Goal: Transaction & Acquisition: Obtain resource

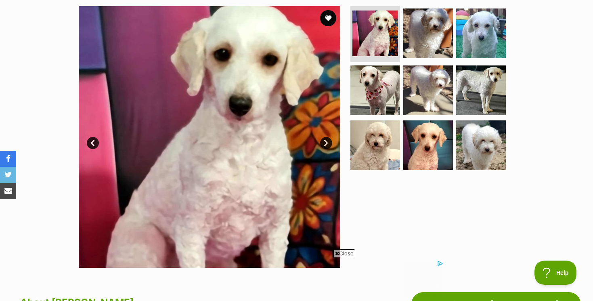
click at [325, 141] on link "Next" at bounding box center [326, 143] width 12 height 12
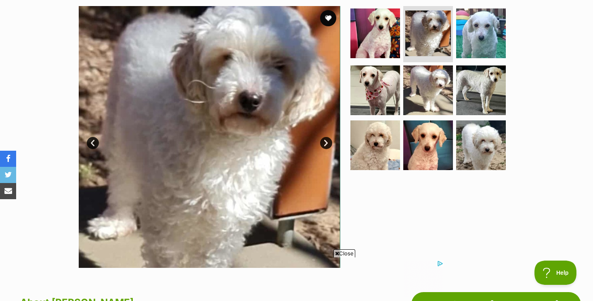
click at [325, 141] on link "Next" at bounding box center [326, 143] width 12 height 12
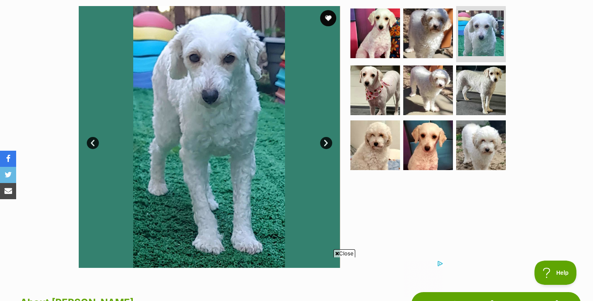
click at [325, 141] on link "Next" at bounding box center [326, 143] width 12 height 12
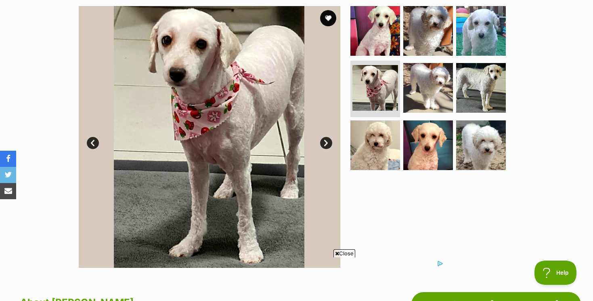
click at [325, 141] on link "Next" at bounding box center [326, 143] width 12 height 12
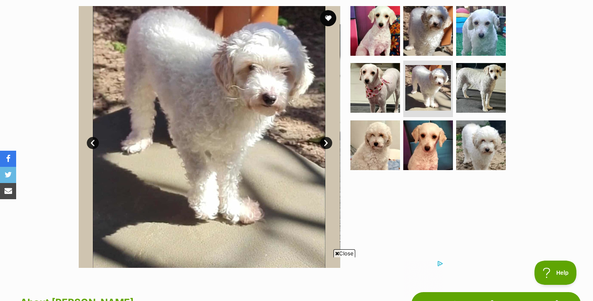
click at [325, 141] on link "Next" at bounding box center [326, 143] width 12 height 12
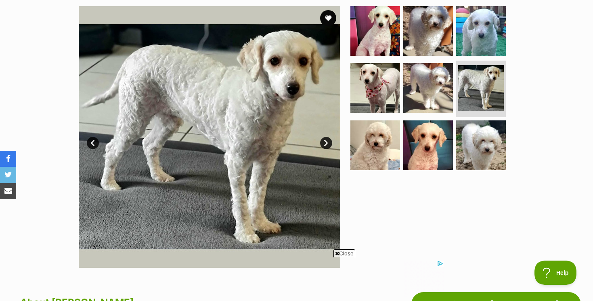
click at [325, 141] on link "Next" at bounding box center [326, 143] width 12 height 12
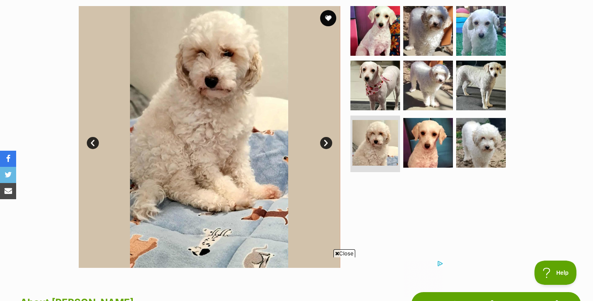
click at [325, 141] on link "Next" at bounding box center [326, 143] width 12 height 12
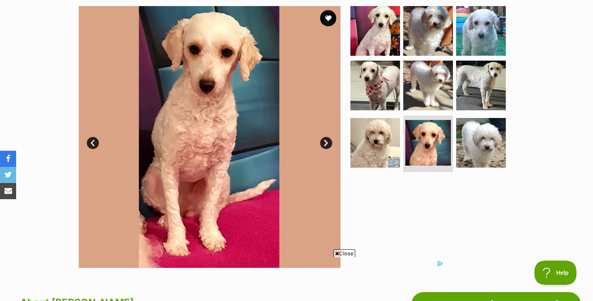
click at [325, 141] on link "Next" at bounding box center [326, 143] width 12 height 12
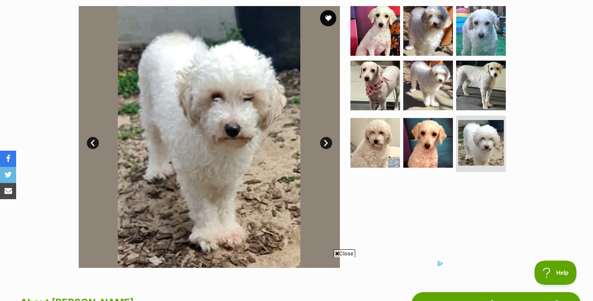
click at [325, 141] on link "Next" at bounding box center [326, 143] width 12 height 12
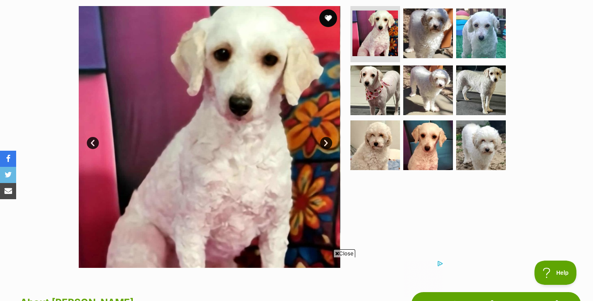
click at [329, 18] on button "favourite" at bounding box center [328, 18] width 18 height 18
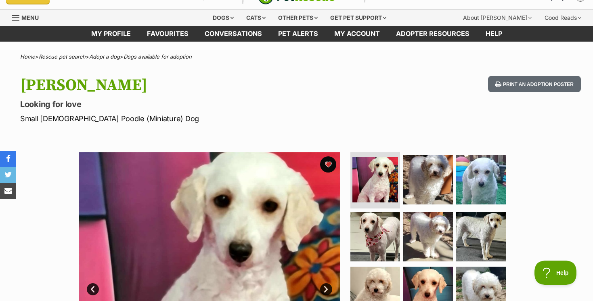
scroll to position [18, 0]
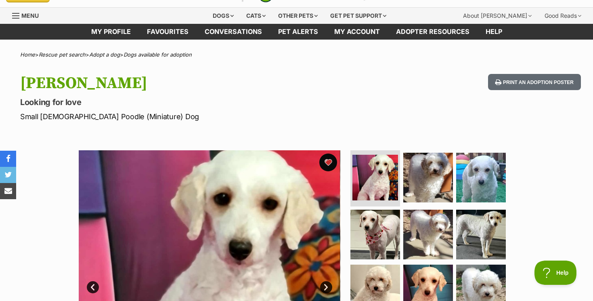
click at [327, 160] on button "favourite" at bounding box center [328, 162] width 18 height 18
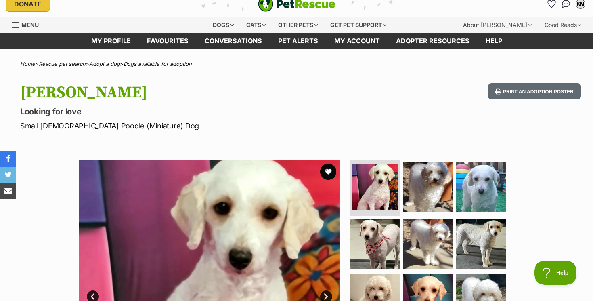
scroll to position [0, 0]
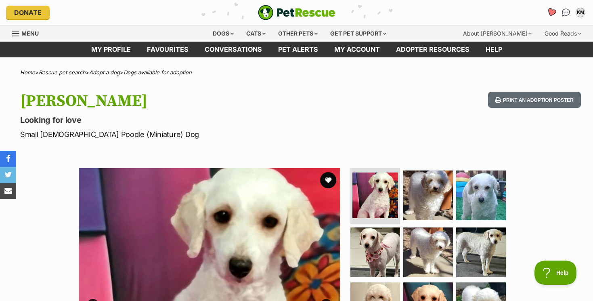
click at [552, 10] on icon "Favourites" at bounding box center [552, 12] width 10 height 9
